Goal: Task Accomplishment & Management: Complete application form

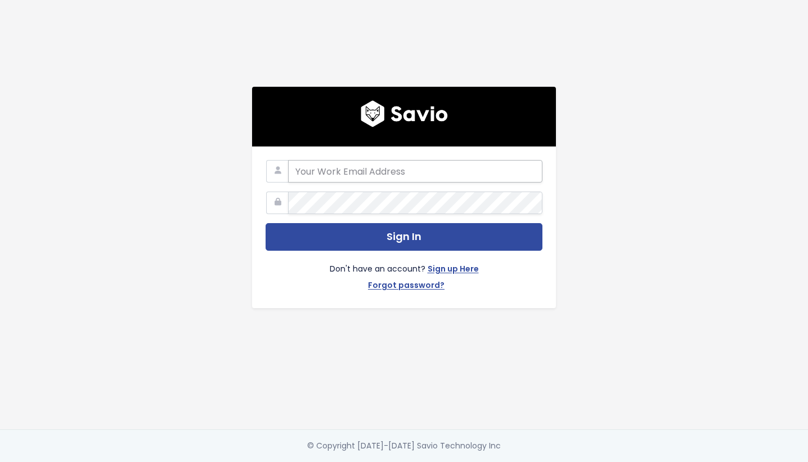
click at [381, 169] on input "email" at bounding box center [415, 171] width 254 height 23
click at [397, 283] on link "Forgot password?" at bounding box center [406, 286] width 77 height 16
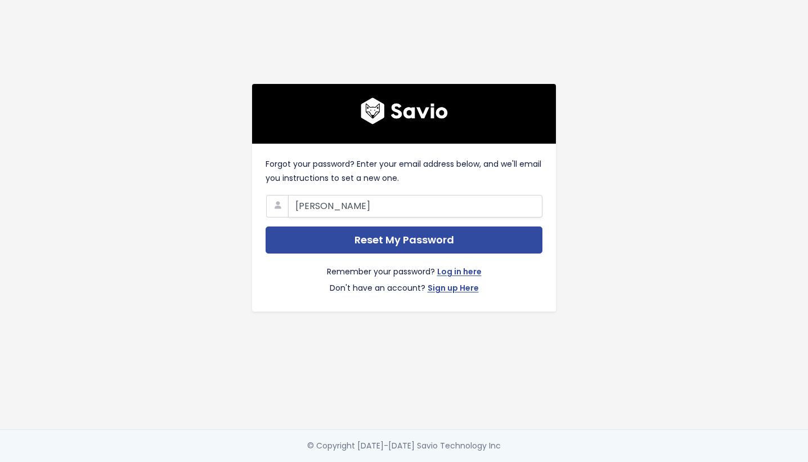
type input "colin@betterworld.org"
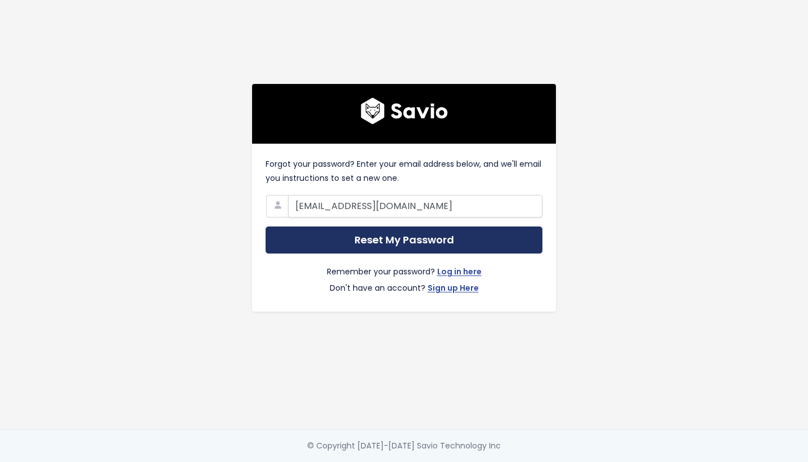
click at [408, 243] on input "Reset My Password" at bounding box center [404, 240] width 277 height 28
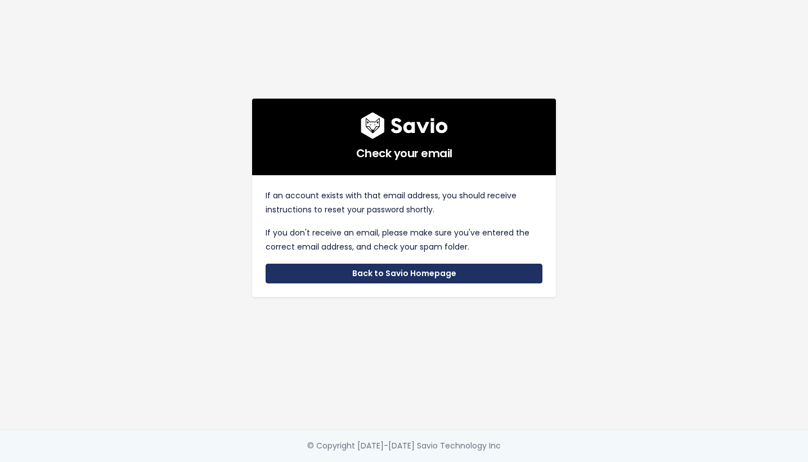
click at [400, 276] on link "Back to Savio Homepage" at bounding box center [404, 273] width 277 height 20
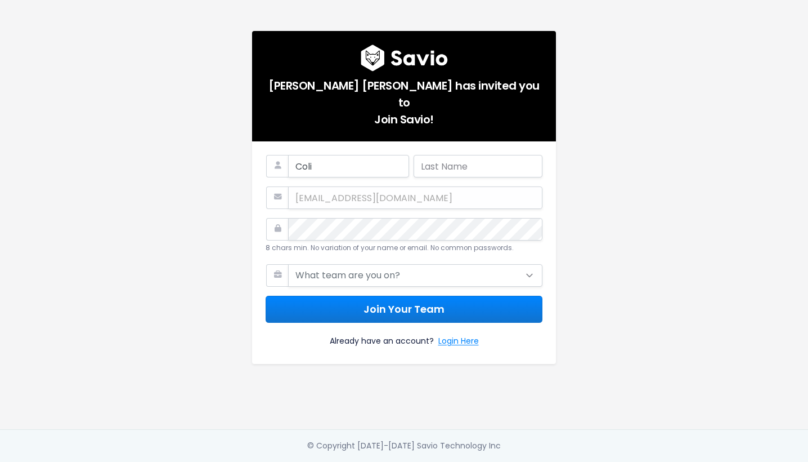
type input "[PERSON_NAME]"
type input "Hunter"
click at [412, 269] on select "What team are you on? Support Product Sales Customer Success Marketing Other" at bounding box center [415, 275] width 254 height 23
select select "OTHER"
click at [288, 264] on select "What team are you on? Support Product Sales Customer Success Marketing Other" at bounding box center [415, 275] width 254 height 23
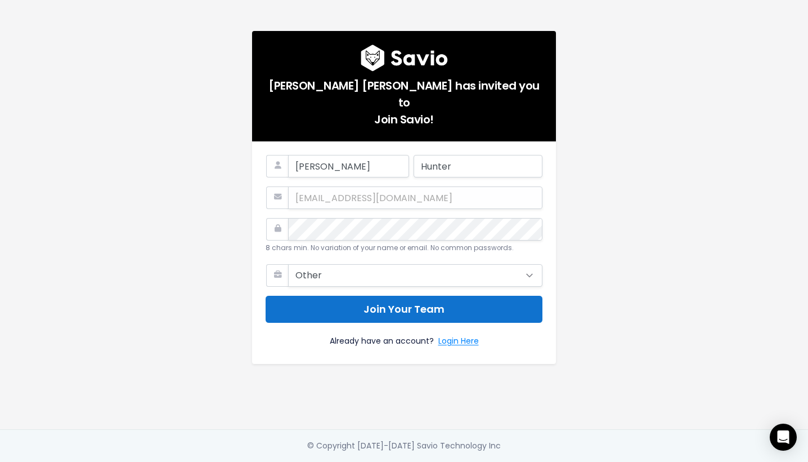
click at [398, 307] on button "Join Your Team" at bounding box center [404, 310] width 277 height 28
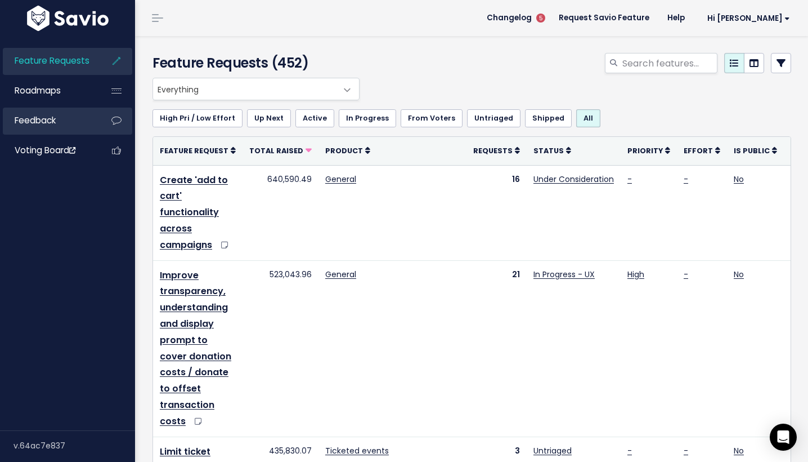
click at [44, 120] on span "Feedback" at bounding box center [35, 120] width 41 height 12
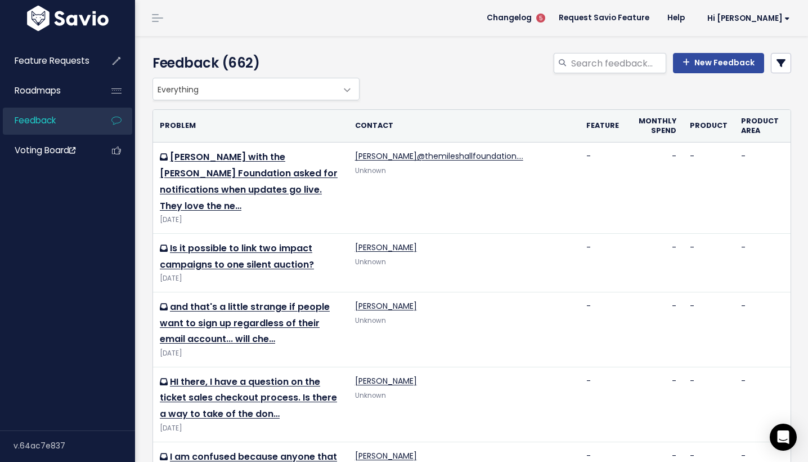
drag, startPoint x: 717, startPoint y: 64, endPoint x: 454, endPoint y: 98, distance: 264.5
